Goal: Task Accomplishment & Management: Complete application form

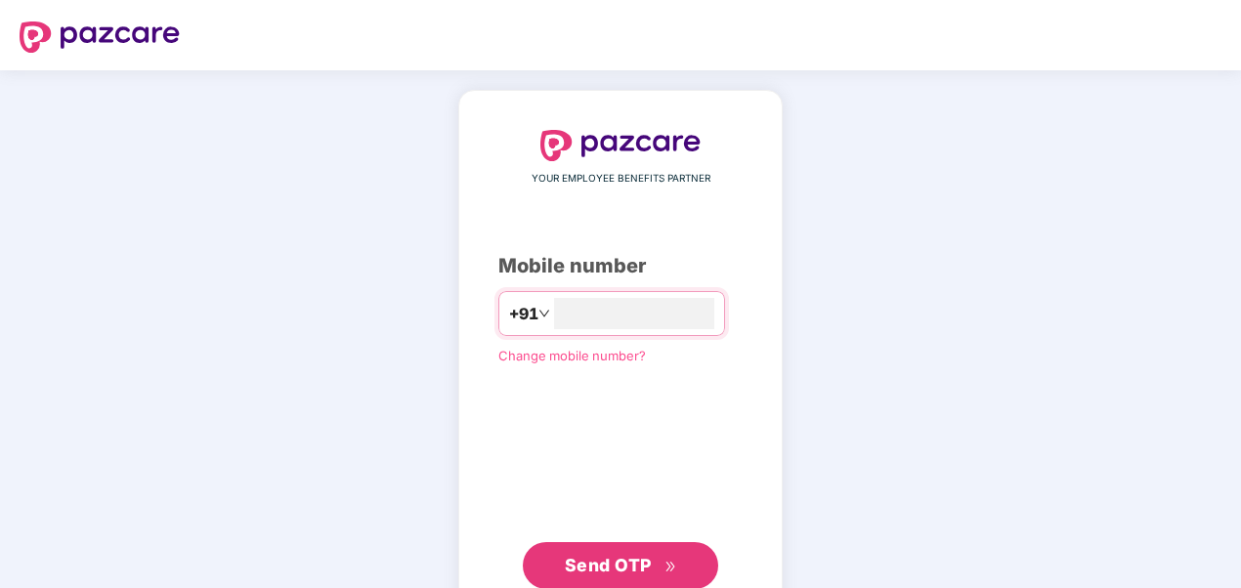
type input "**********"
click at [499, 416] on div "**********" at bounding box center [621, 358] width 244 height 457
click at [661, 544] on button "Send OTP" at bounding box center [621, 564] width 196 height 47
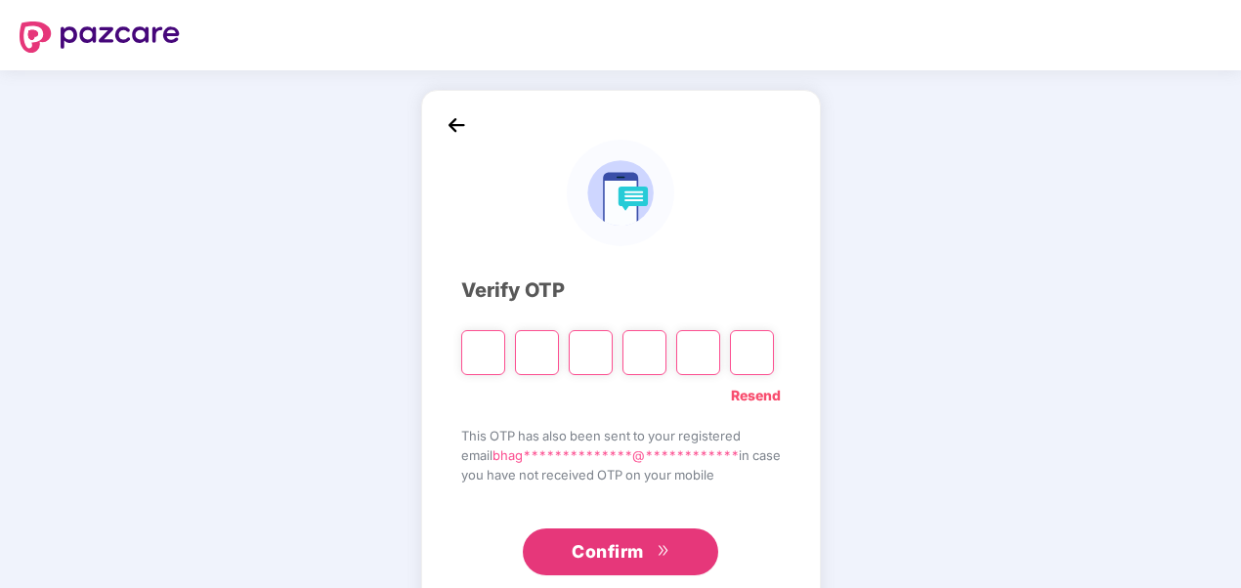
type input "*"
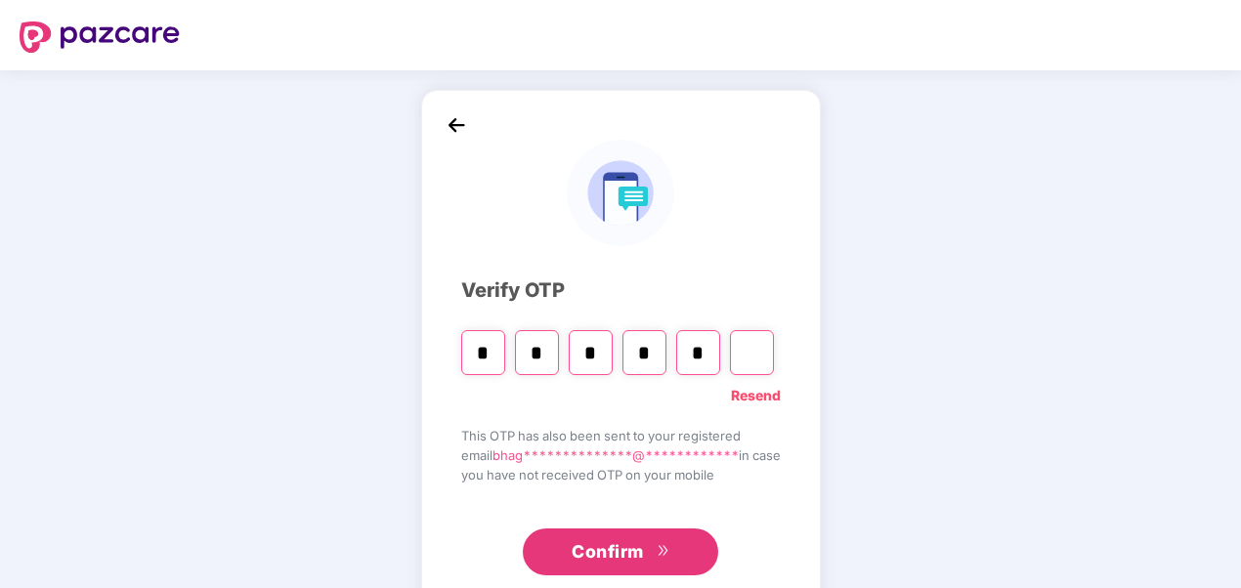
type input "*"
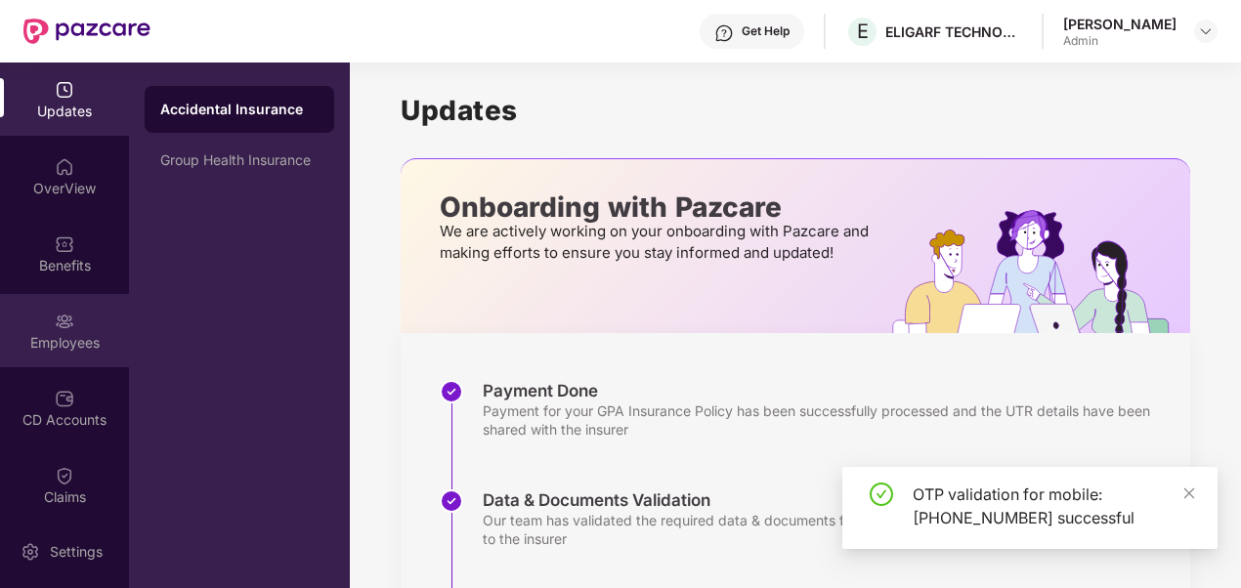
click at [63, 312] on img at bounding box center [65, 322] width 20 height 20
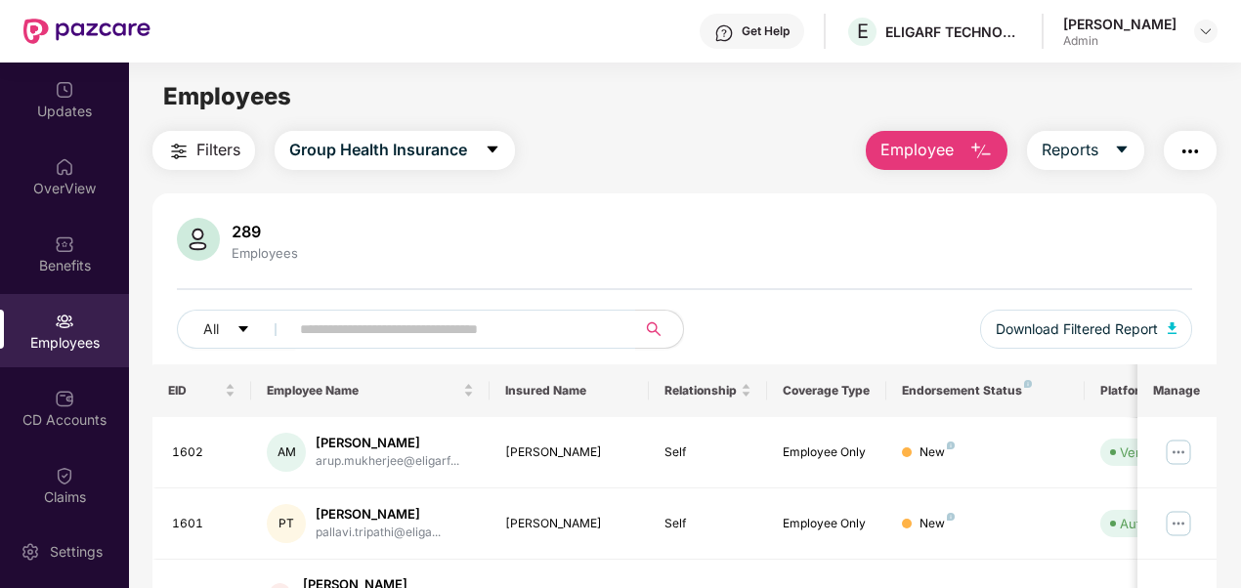
click at [987, 147] on img "button" at bounding box center [981, 151] width 23 height 23
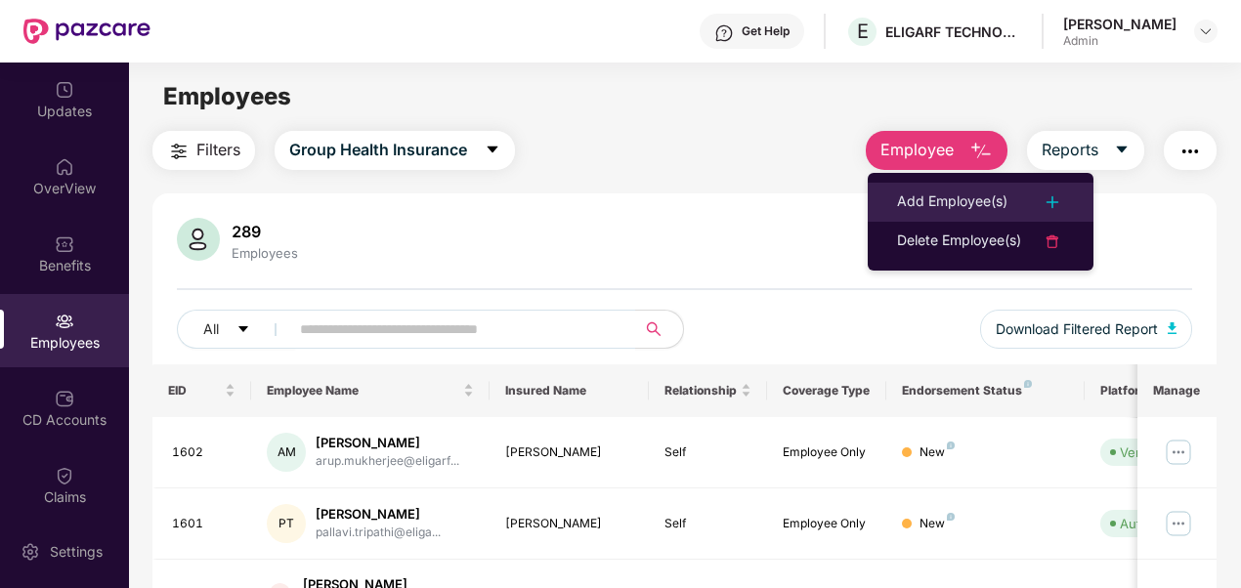
click at [974, 203] on div "Add Employee(s)" at bounding box center [952, 202] width 110 height 23
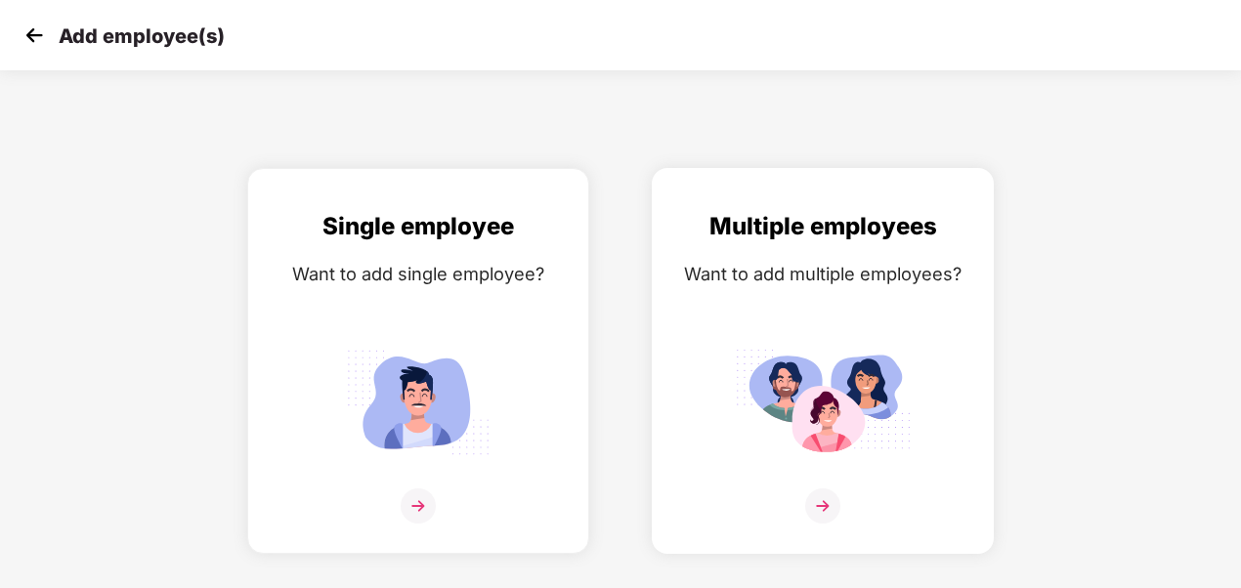
click at [800, 417] on img at bounding box center [823, 402] width 176 height 122
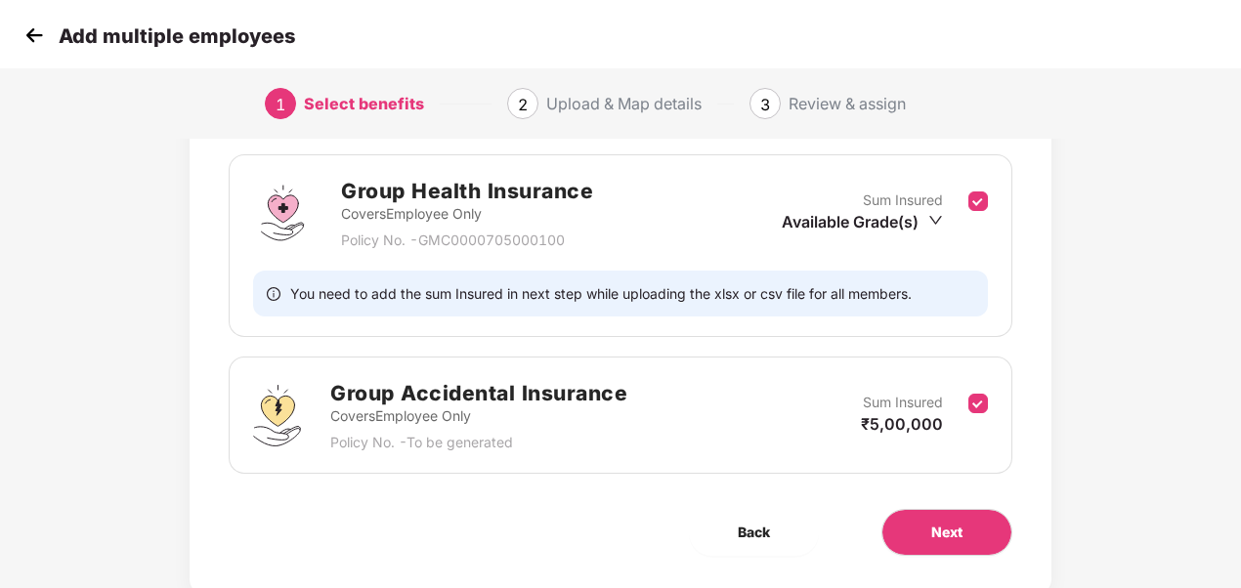
scroll to position [280, 0]
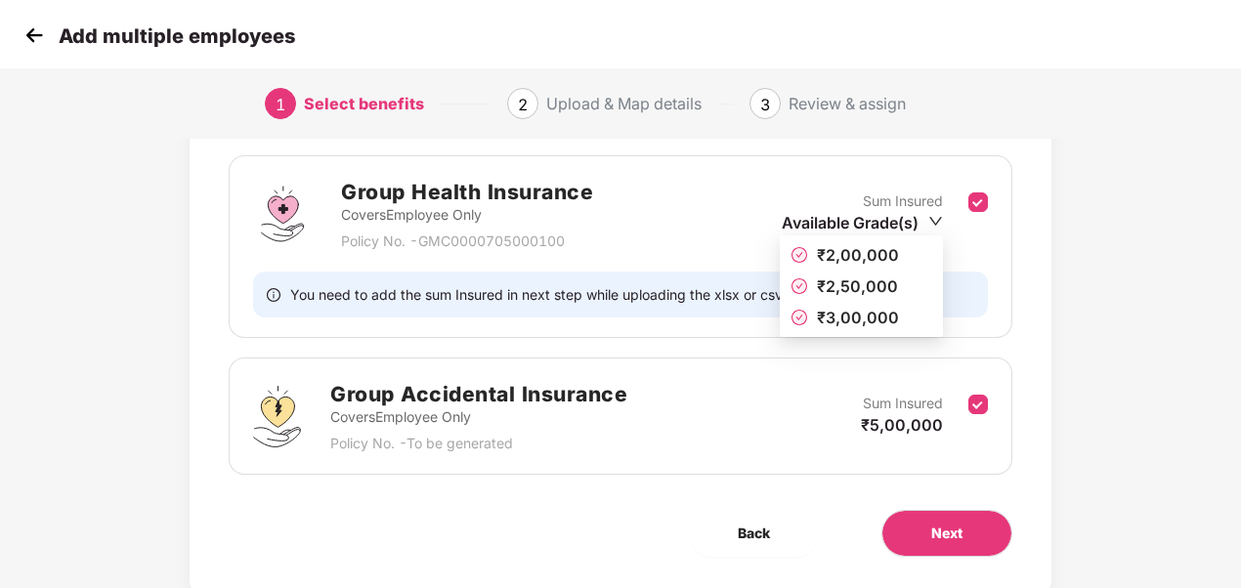
click at [931, 217] on icon "down" at bounding box center [936, 221] width 13 height 9
click at [901, 248] on span "₹2,00,000" at bounding box center [862, 255] width 140 height 22
click at [929, 214] on icon "down" at bounding box center [936, 221] width 15 height 15
click at [836, 258] on span "₹2,00,000" at bounding box center [858, 255] width 82 height 20
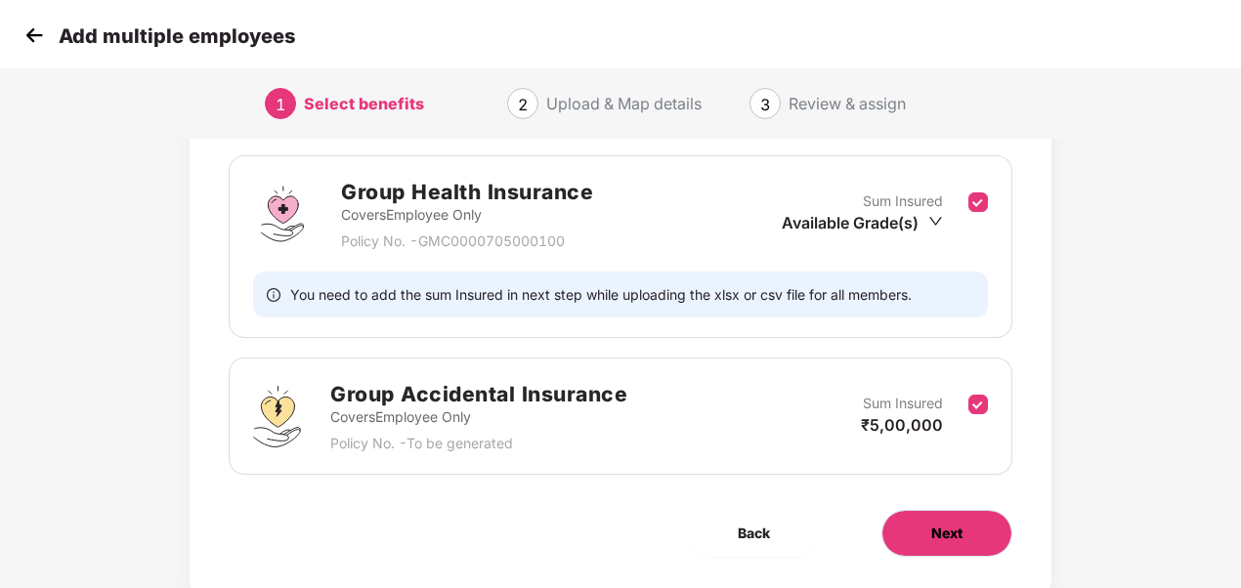
click at [940, 527] on span "Next" at bounding box center [947, 534] width 31 height 22
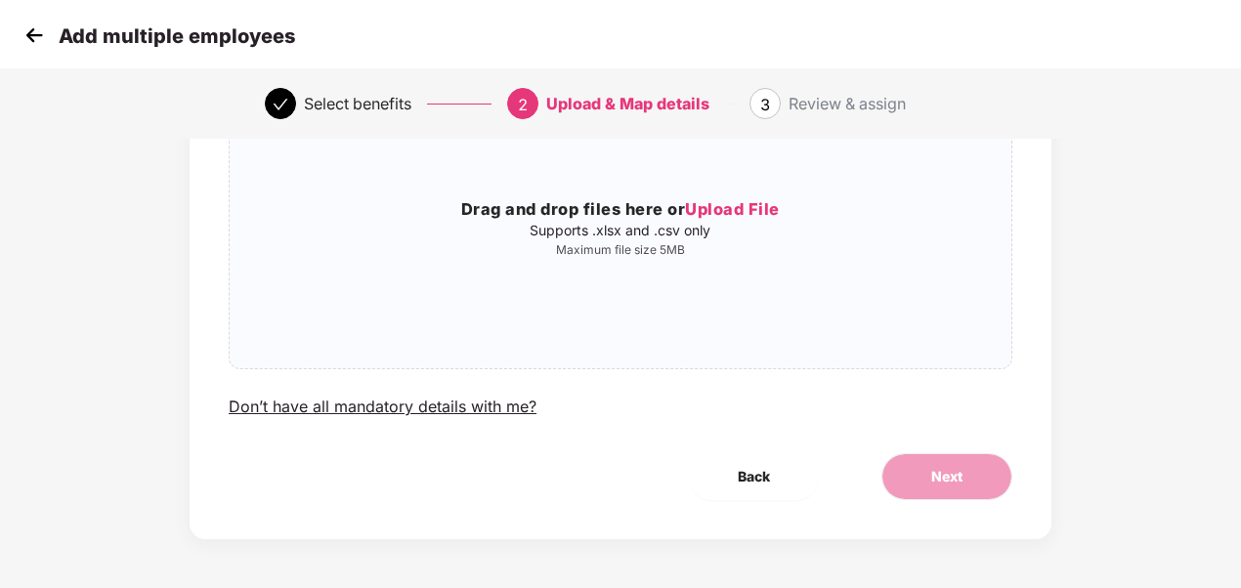
scroll to position [0, 0]
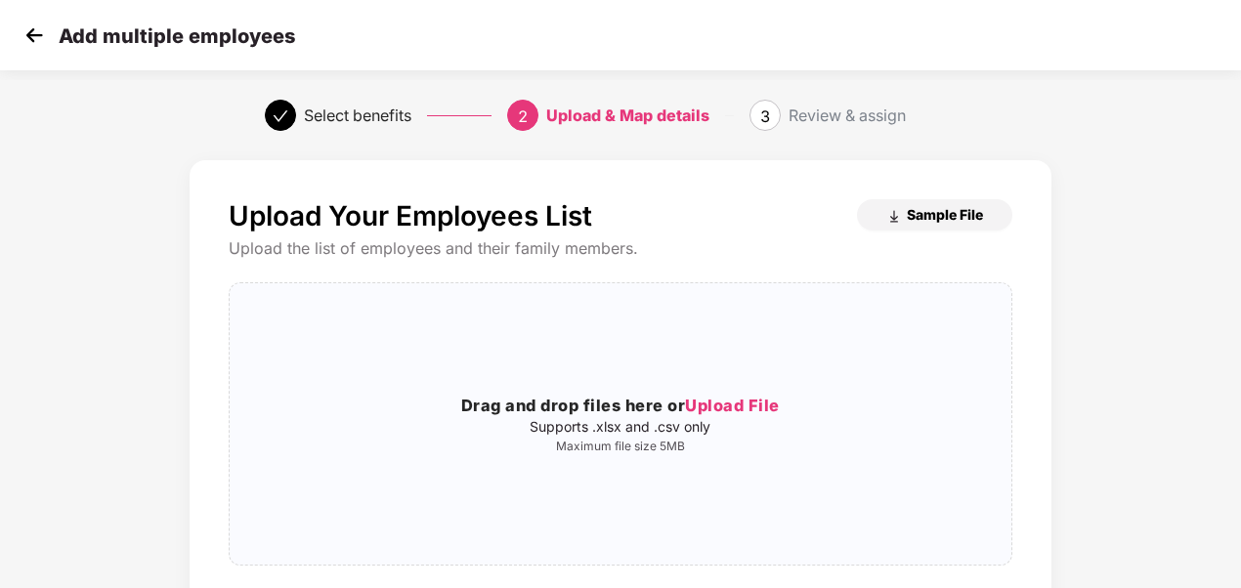
click at [929, 218] on span "Sample File" at bounding box center [945, 214] width 76 height 19
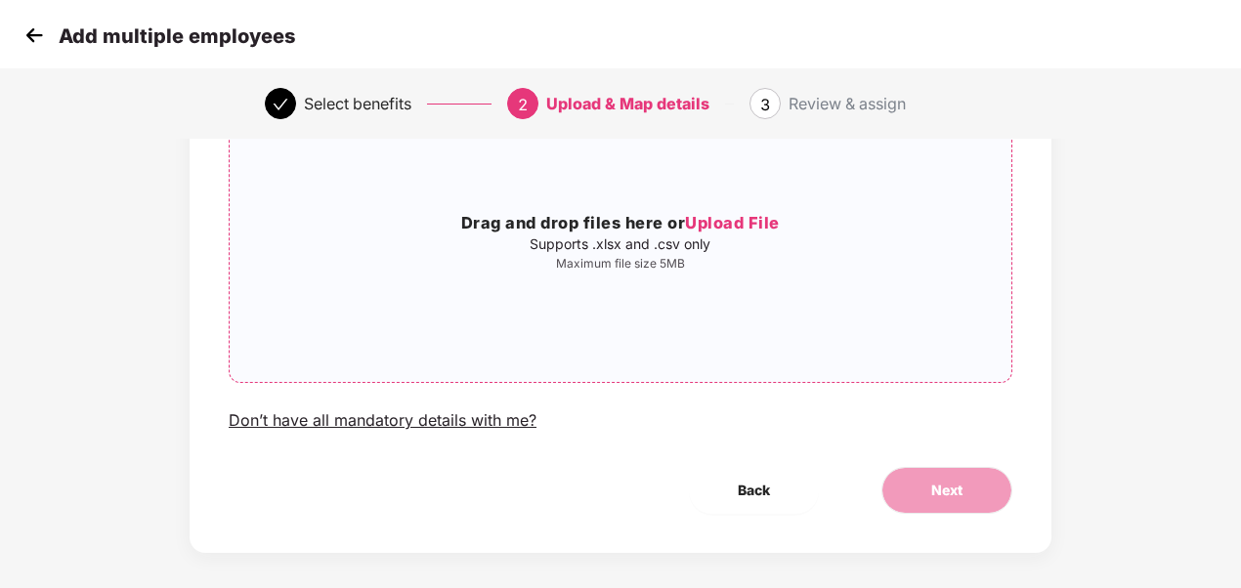
scroll to position [186, 0]
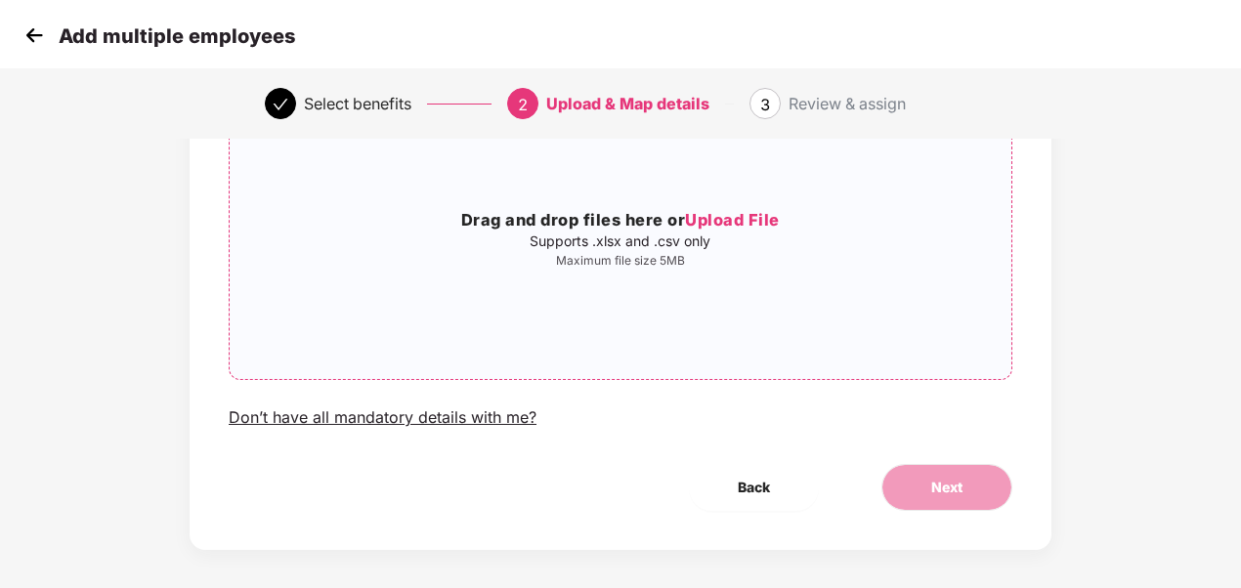
click at [745, 224] on span "Upload File" at bounding box center [732, 220] width 95 height 20
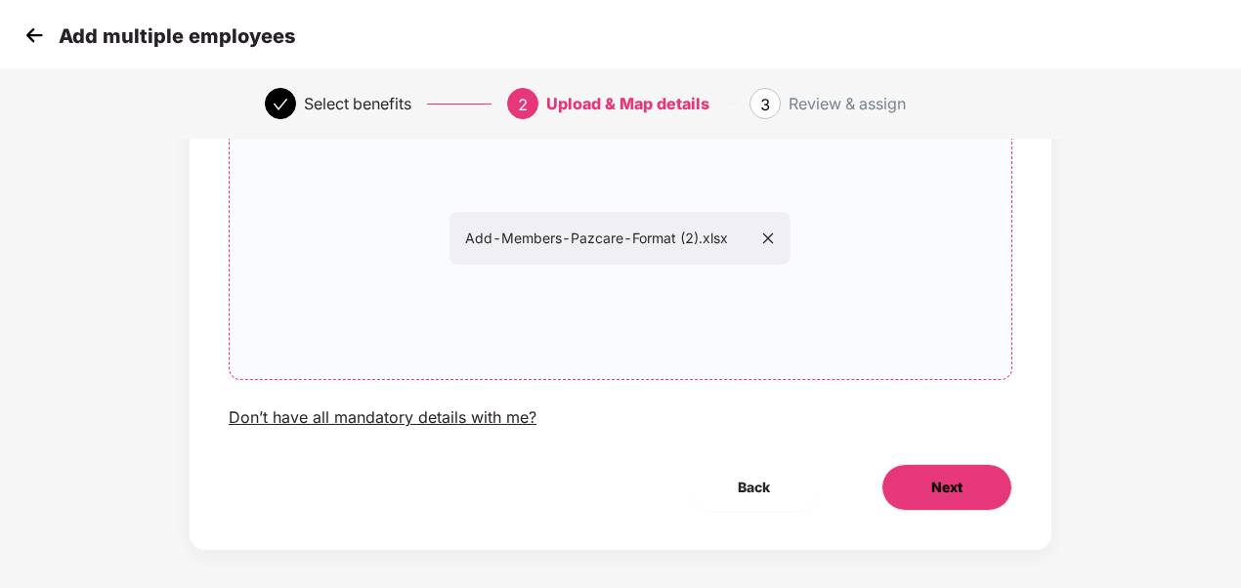
click at [942, 481] on span "Next" at bounding box center [947, 488] width 31 height 22
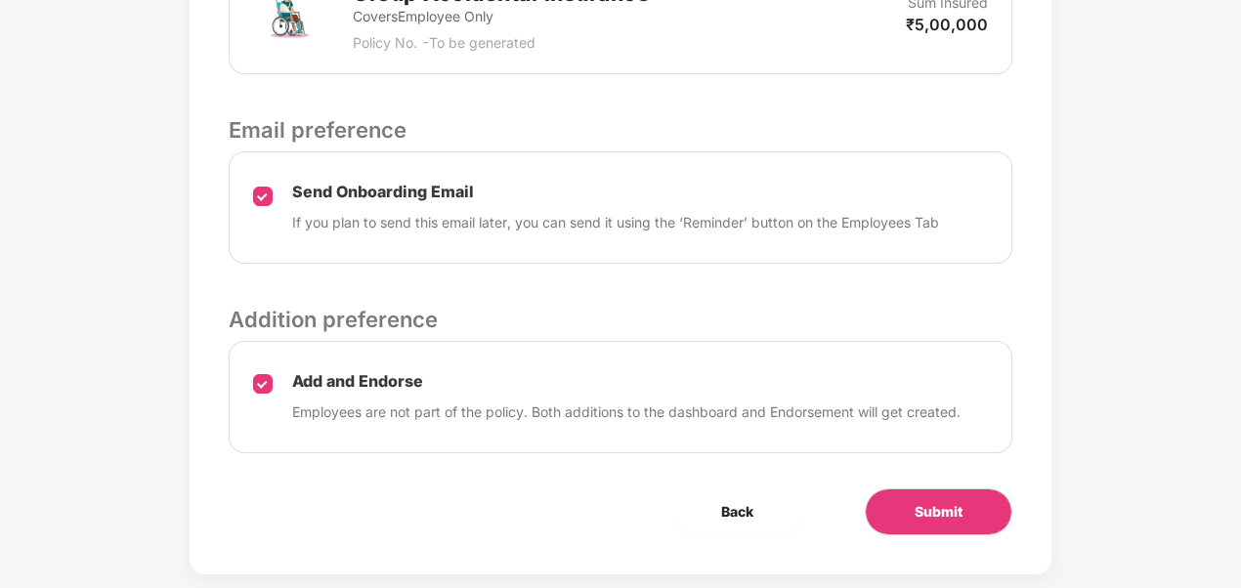
scroll to position [846, 0]
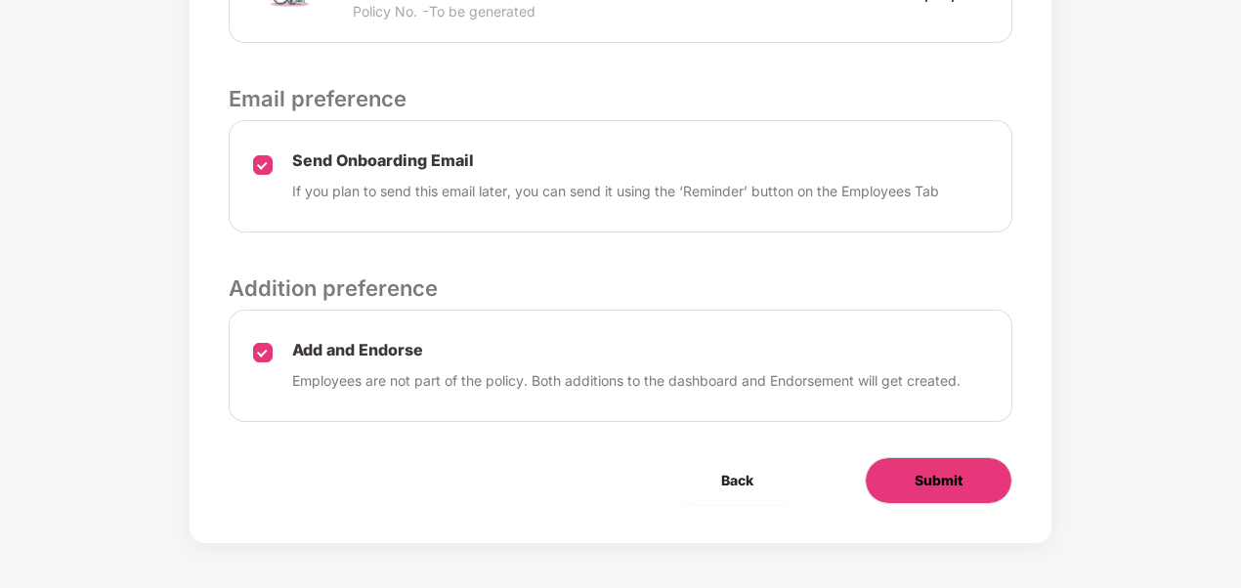
click at [953, 470] on span "Submit" at bounding box center [939, 481] width 48 height 22
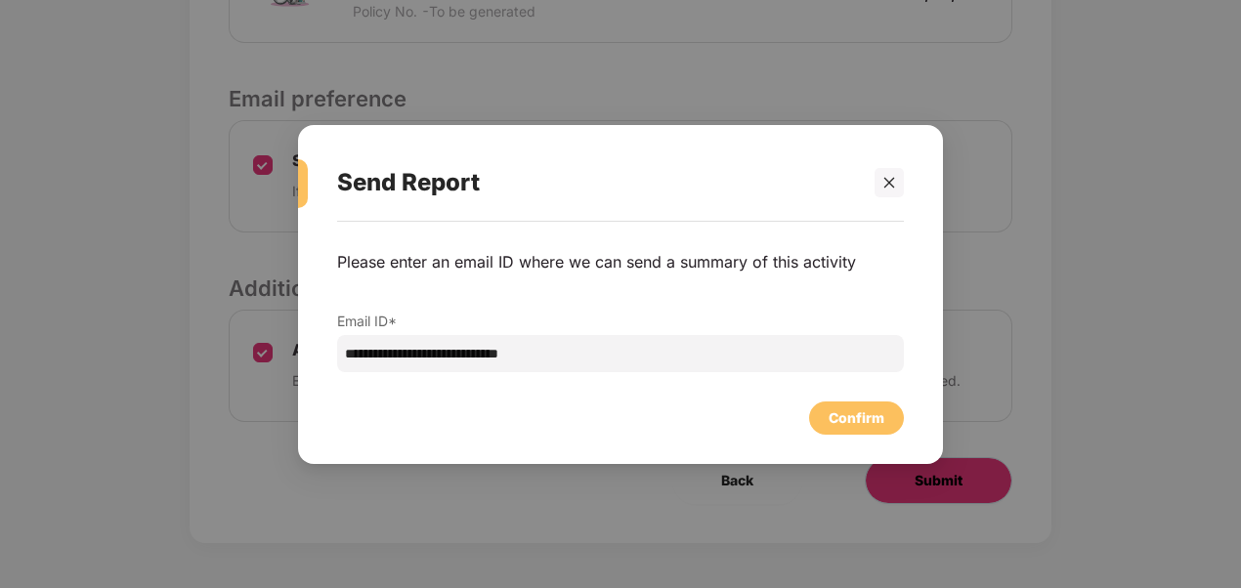
scroll to position [0, 0]
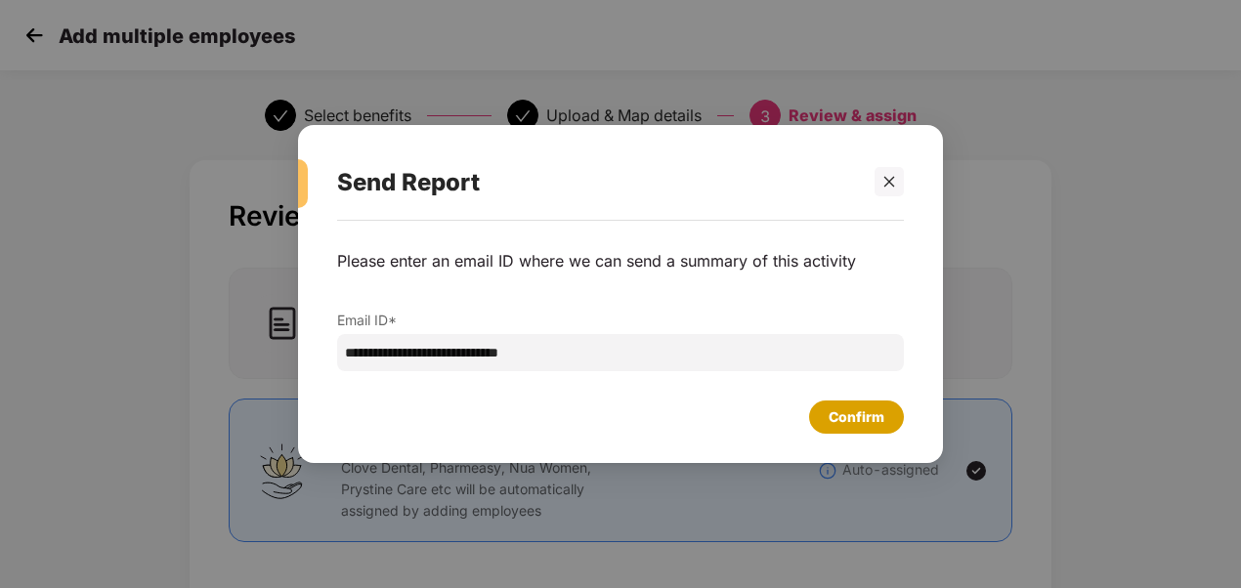
click at [873, 422] on div "Confirm" at bounding box center [857, 418] width 56 height 22
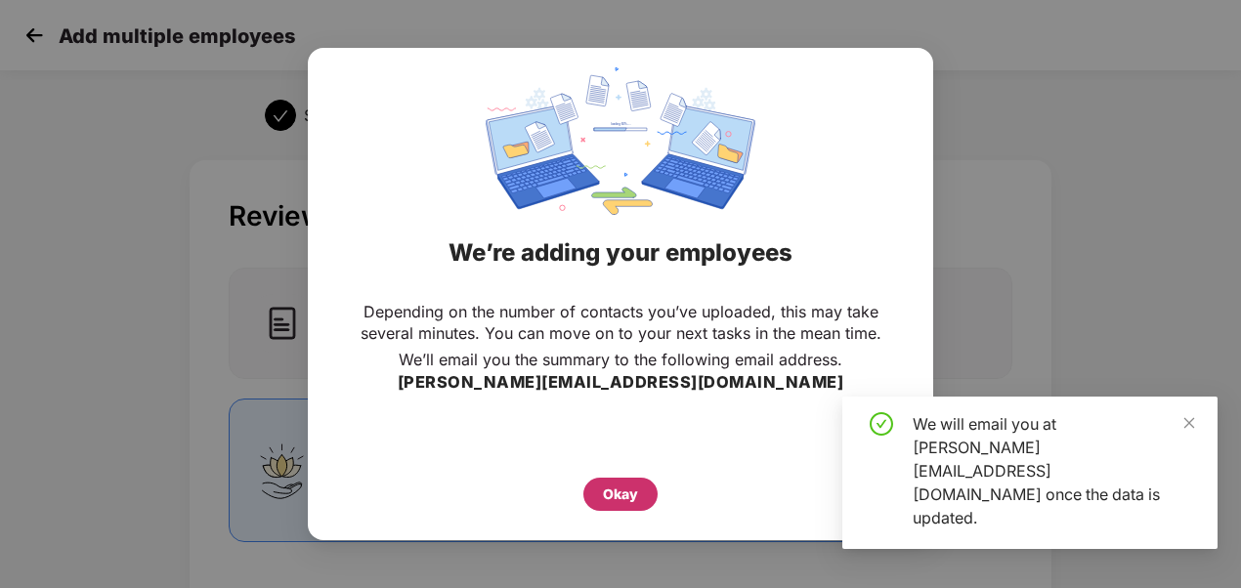
click at [622, 504] on div "Okay" at bounding box center [620, 495] width 35 height 22
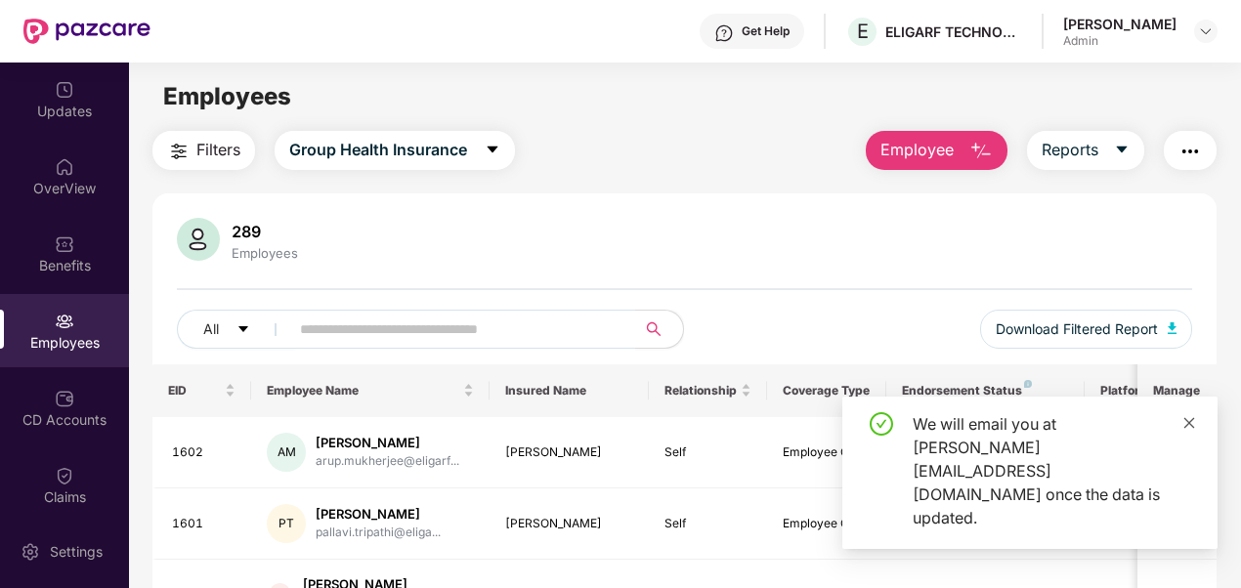
click at [1191, 428] on icon "close" at bounding box center [1190, 422] width 11 height 11
